Goal: Check status

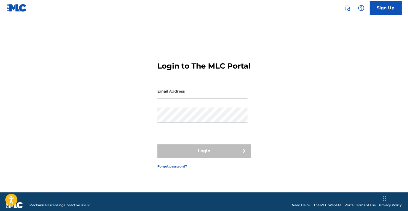
click at [222, 98] on input "Email Address" at bounding box center [202, 91] width 90 height 15
type input "[EMAIL_ADDRESS][PERSON_NAME][DOMAIN_NAME]"
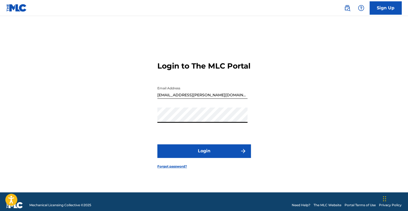
click at [211, 157] on button "Login" at bounding box center [203, 150] width 93 height 13
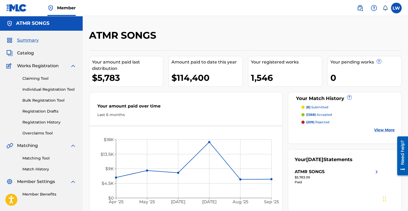
click at [316, 106] on p "(8) submitted" at bounding box center [317, 107] width 22 height 5
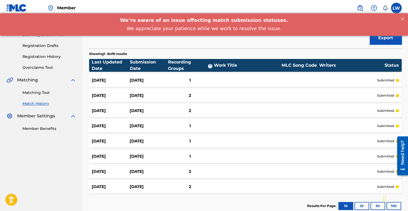
scroll to position [65, 0]
click at [193, 78] on div "1" at bounding box center [190, 81] width 45 height 6
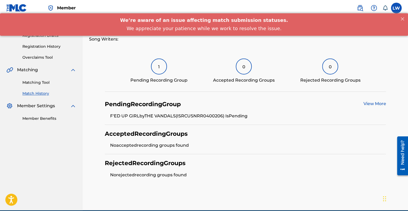
scroll to position [80, 0]
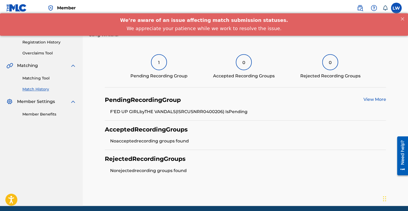
click at [160, 62] on div "1" at bounding box center [159, 62] width 16 height 16
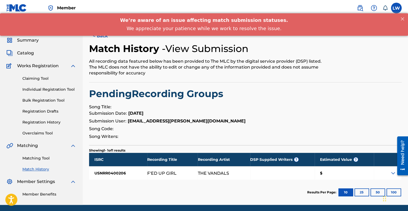
scroll to position [19, 0]
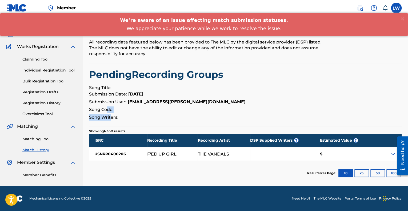
drag, startPoint x: 107, startPoint y: 109, endPoint x: 113, endPoint y: 117, distance: 9.9
click at [113, 117] on section "Submission Date: [DATE] Submission User: [EMAIL_ADDRESS][PERSON_NAME][DOMAIN_NA…" at bounding box center [245, 106] width 313 height 30
click at [114, 118] on span "Song Writers:" at bounding box center [103, 117] width 29 height 5
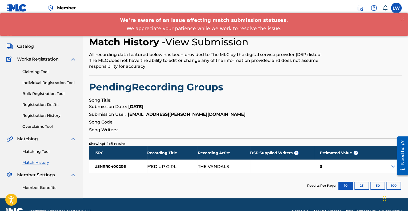
scroll to position [0, 0]
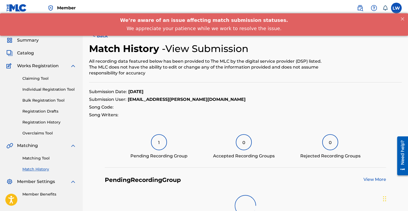
scroll to position [80, 0]
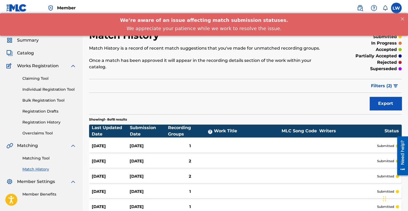
click at [27, 41] on span "Summary" at bounding box center [28, 40] width 22 height 6
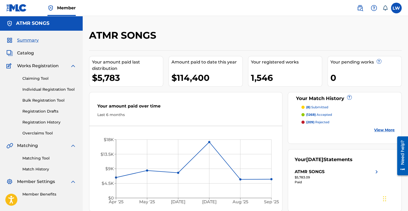
click at [319, 122] on p "(209) rejected" at bounding box center [317, 122] width 23 height 5
